Goal: Transaction & Acquisition: Purchase product/service

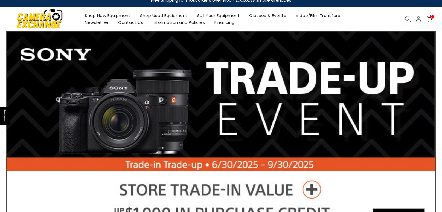
scroll to position [6, 0]
click at [167, 13] on link "Shop Used Equipment" at bounding box center [163, 15] width 57 height 7
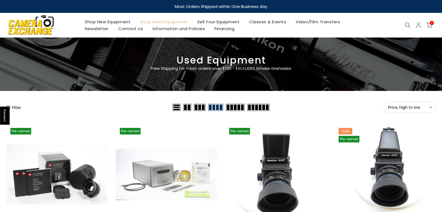
click at [411, 109] on span "Price, high to low" at bounding box center [409, 107] width 43 height 5
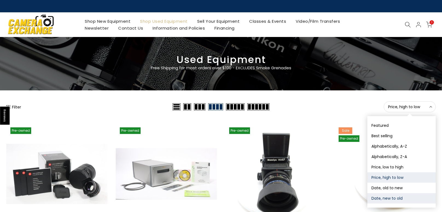
click at [385, 198] on button "Date, new to old" at bounding box center [401, 198] width 68 height 10
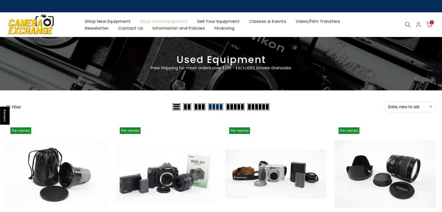
click at [406, 108] on span "Date, new to old" at bounding box center [409, 106] width 43 height 5
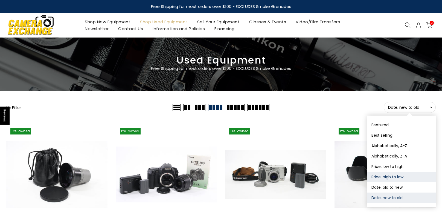
click at [396, 174] on button "Price, high to low" at bounding box center [401, 176] width 68 height 10
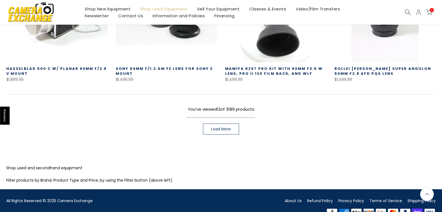
scroll to position [433, 0]
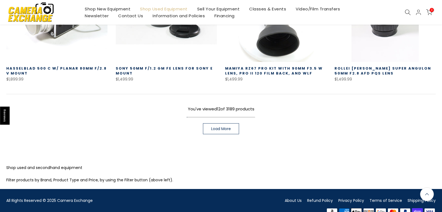
click at [219, 127] on span "Load More" at bounding box center [221, 129] width 20 height 4
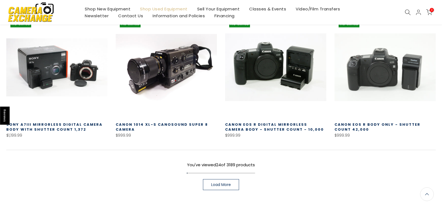
scroll to position [788, 0]
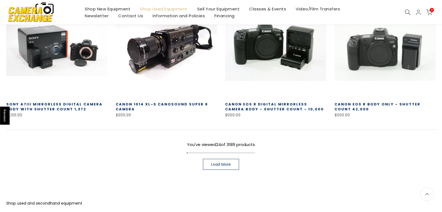
click at [215, 163] on link "Load More" at bounding box center [221, 164] width 36 height 11
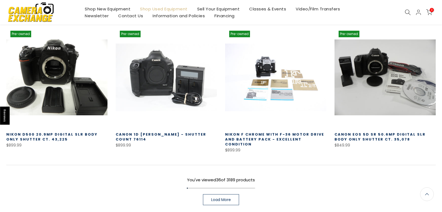
scroll to position [1159, 0]
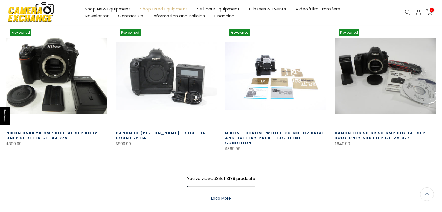
click at [219, 196] on span "Load More" at bounding box center [221, 198] width 20 height 4
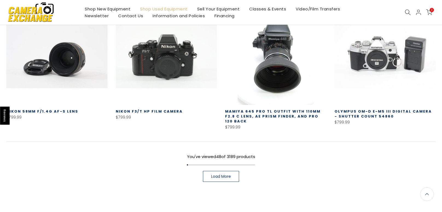
scroll to position [1566, 0]
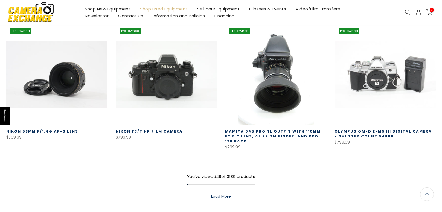
click at [226, 194] on span "Load More" at bounding box center [221, 196] width 20 height 4
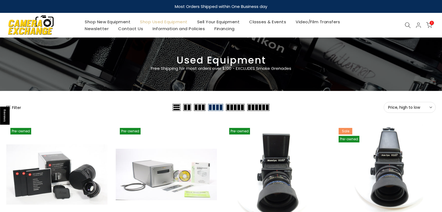
click at [148, 21] on link "Shop Used Equipment" at bounding box center [163, 21] width 57 height 7
click at [407, 24] on icon at bounding box center [408, 25] width 6 height 6
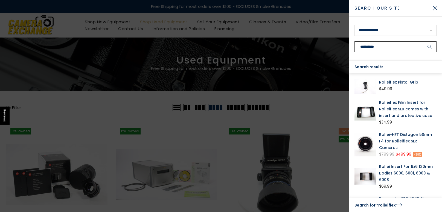
scroll to position [32, 0]
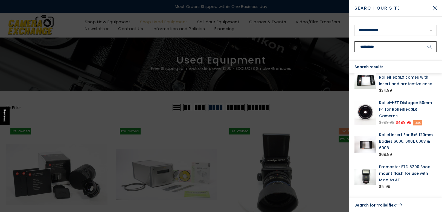
type input "**********"
click at [423, 41] on button "submit" at bounding box center [430, 46] width 14 height 11
